Goal: Find specific page/section: Find specific page/section

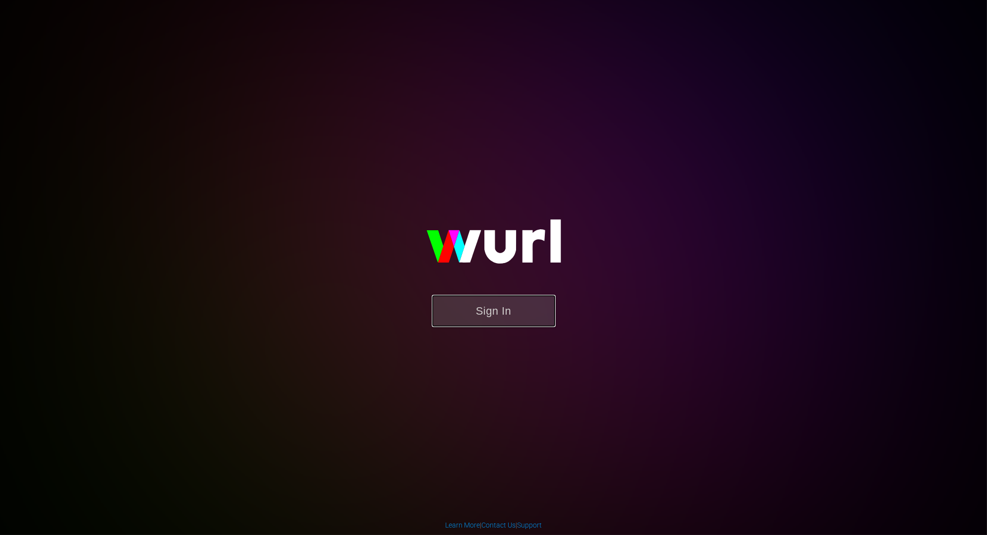
click at [490, 314] on button "Sign In" at bounding box center [494, 311] width 124 height 32
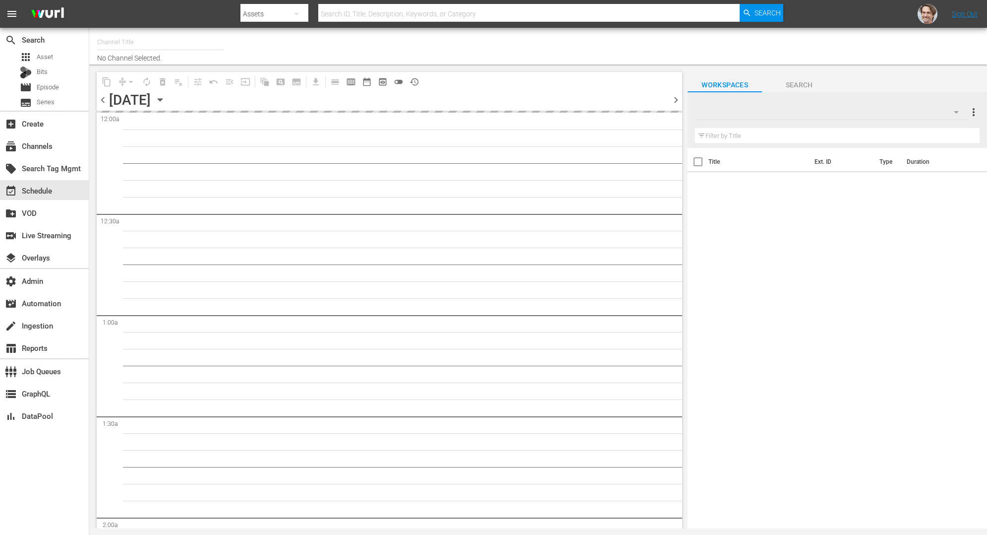
type input "GET (1903)"
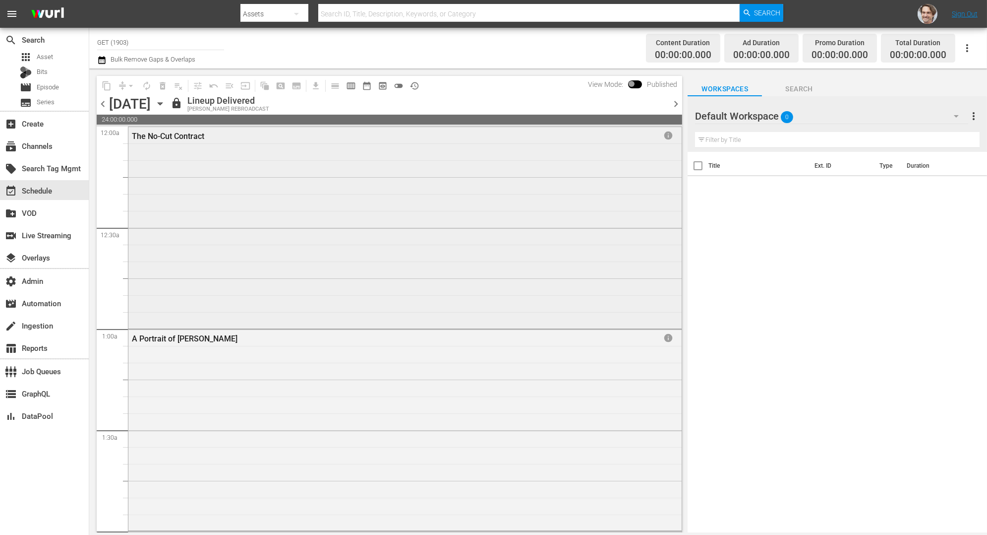
click at [483, 232] on div "The No-Cut Contract info" at bounding box center [404, 226] width 553 height 199
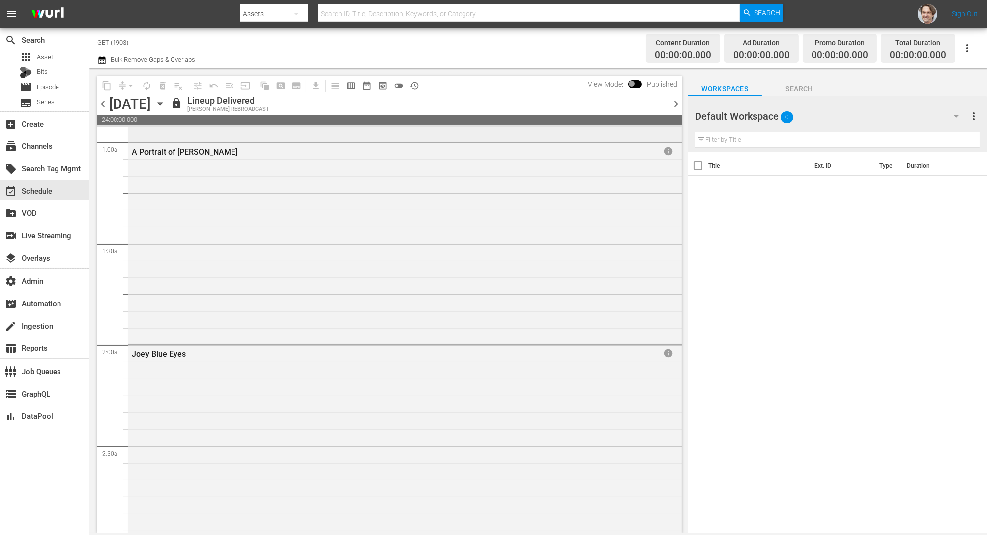
scroll to position [189, 0]
